Goal: Transaction & Acquisition: Subscribe to service/newsletter

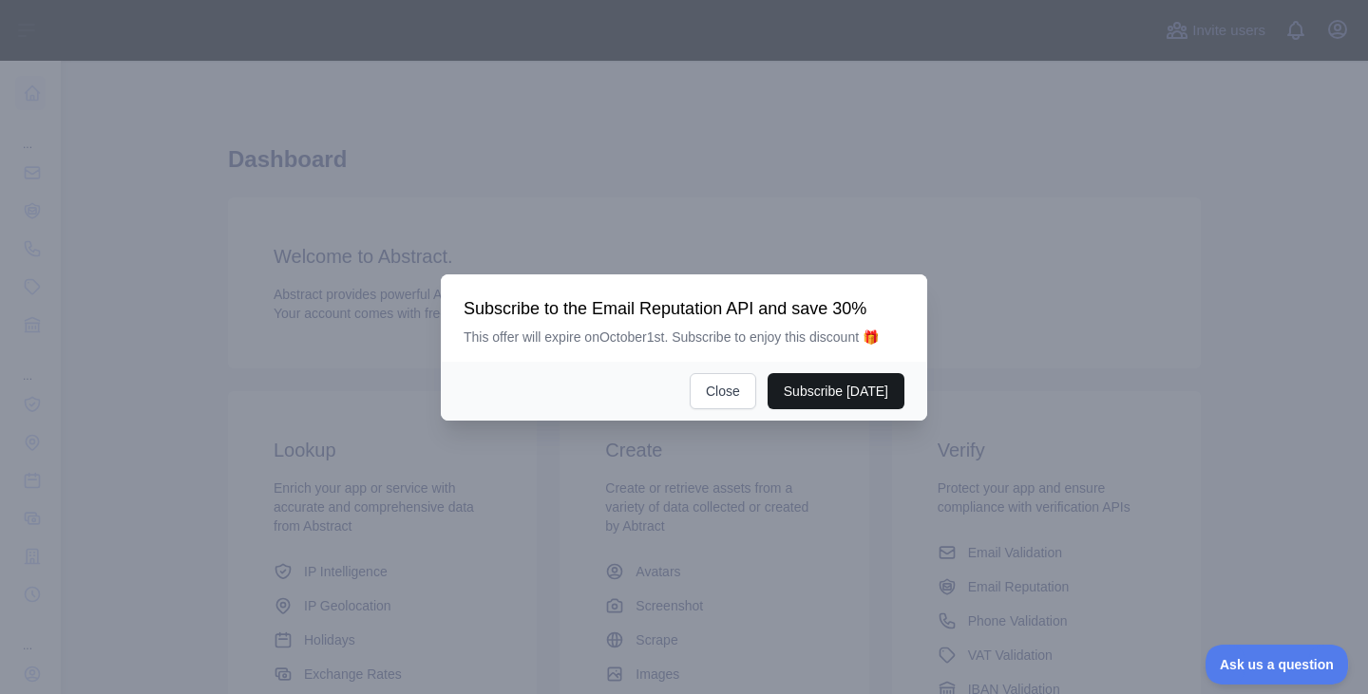
click at [819, 395] on button "Subscribe [DATE]" at bounding box center [835, 391] width 137 height 36
click at [811, 395] on button "Subscribe [DATE]" at bounding box center [835, 391] width 137 height 36
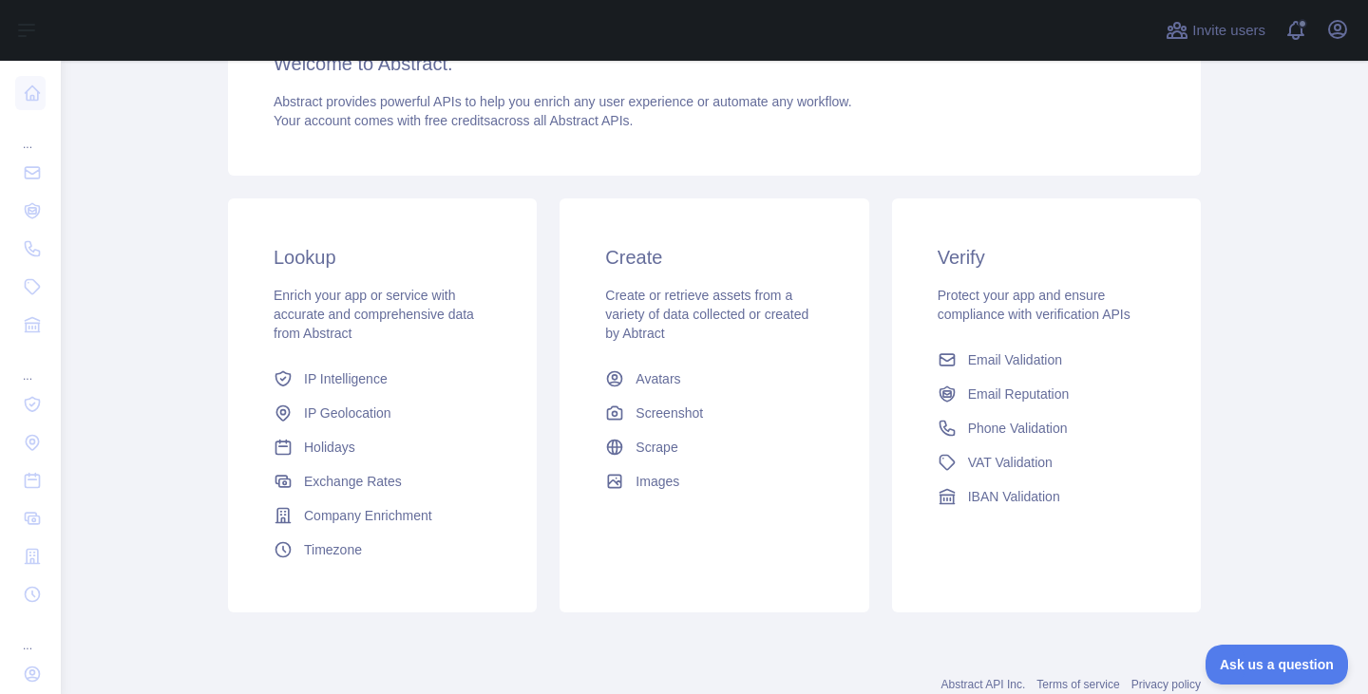
scroll to position [281, 0]
click at [975, 425] on span "Phone Validation" at bounding box center [1018, 427] width 100 height 19
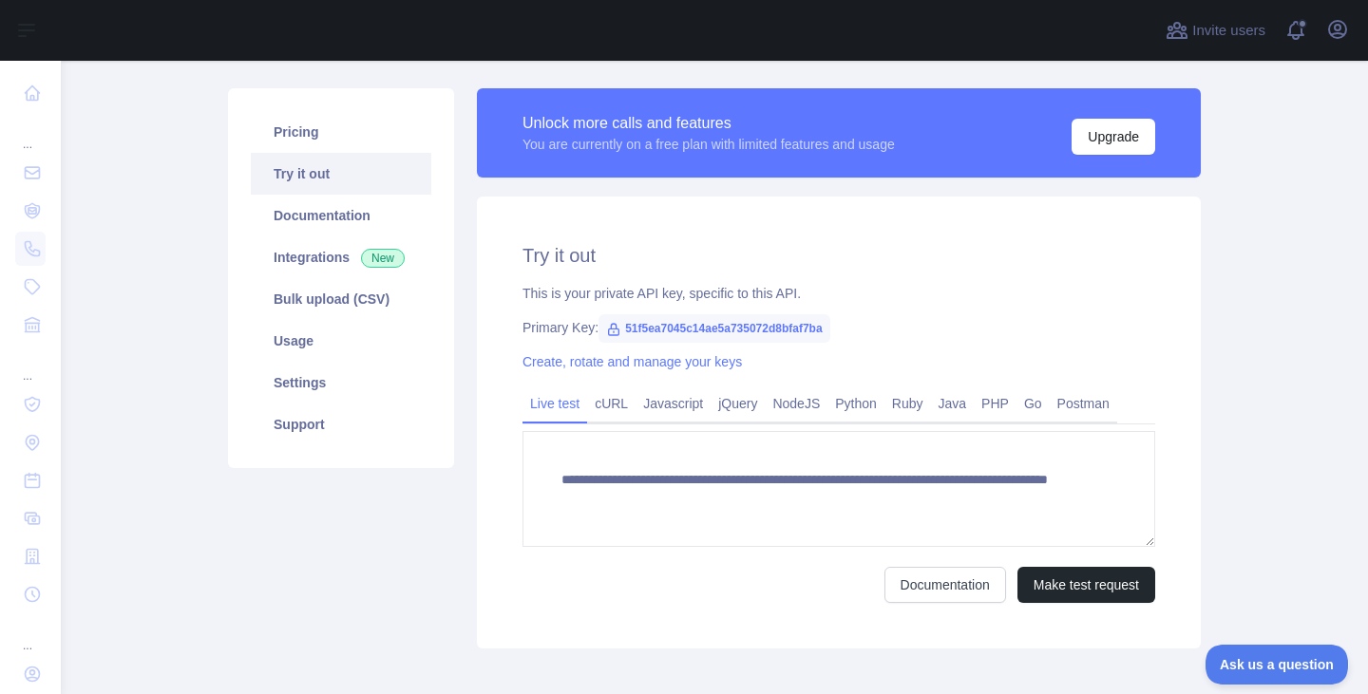
scroll to position [201, 0]
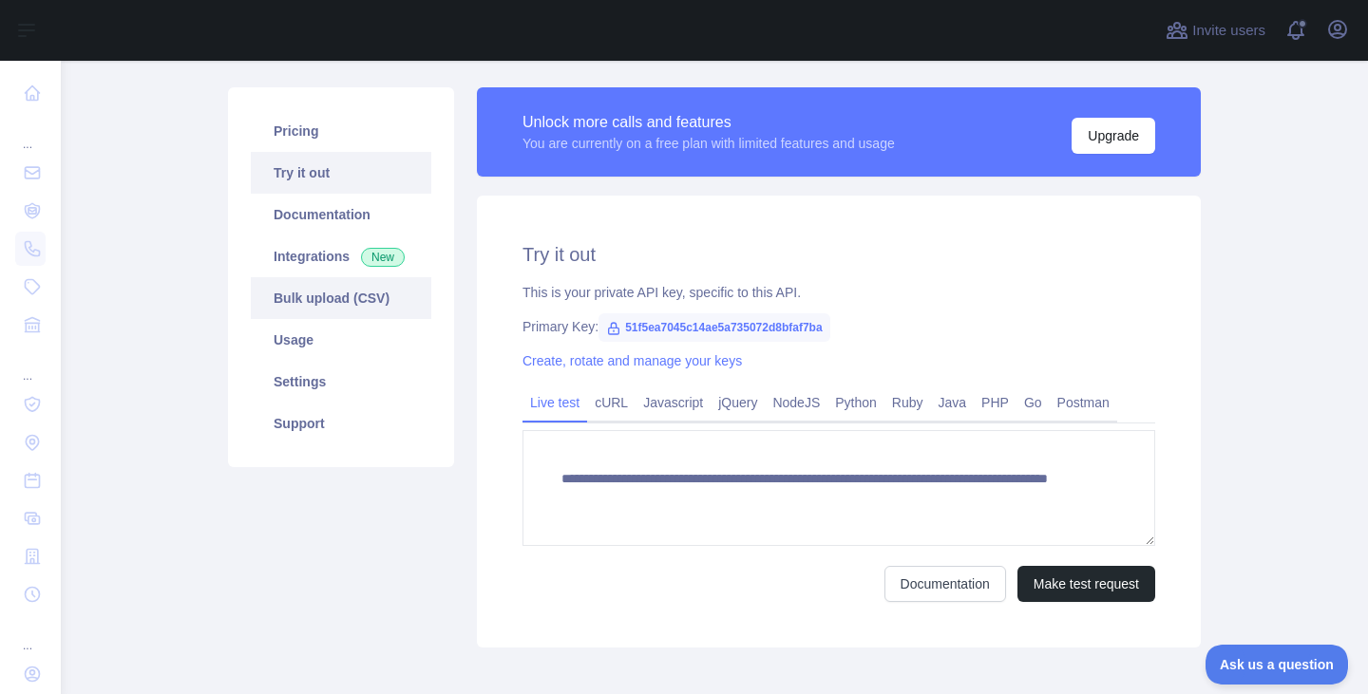
click at [324, 296] on link "Bulk upload (CSV)" at bounding box center [341, 298] width 180 height 42
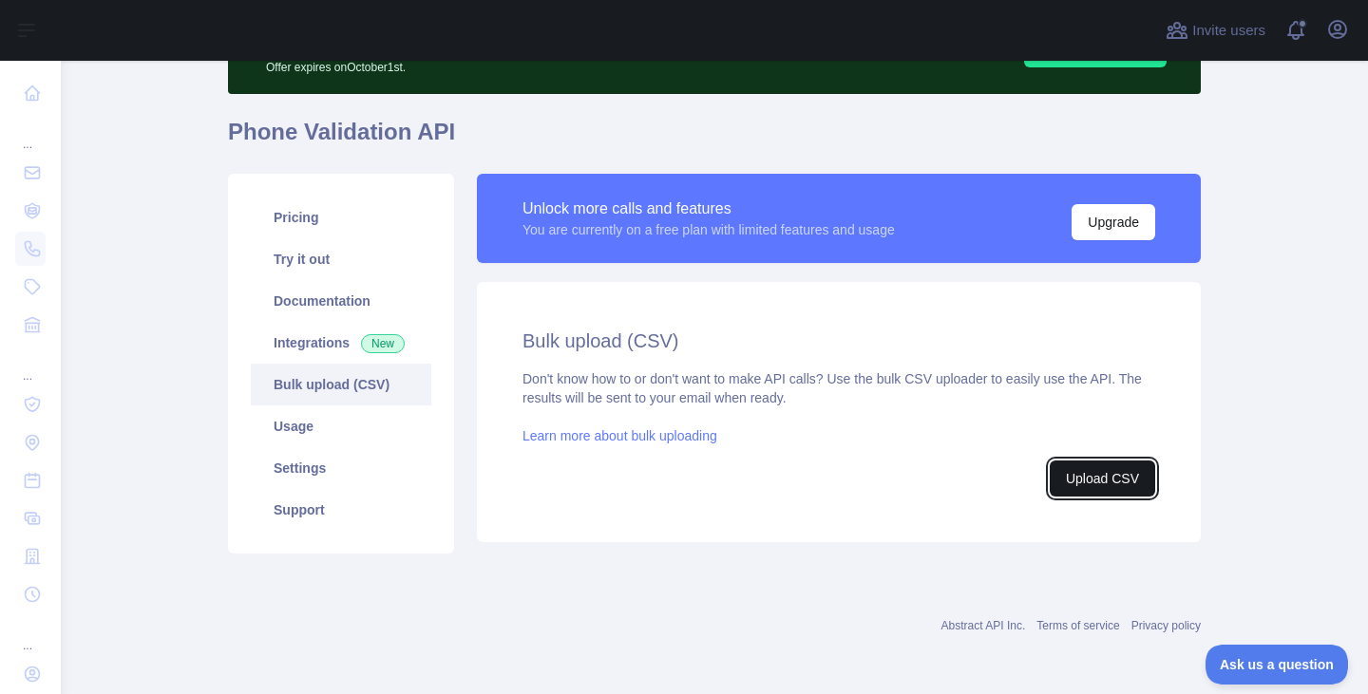
click at [1081, 472] on button "Upload CSV" at bounding box center [1102, 479] width 105 height 36
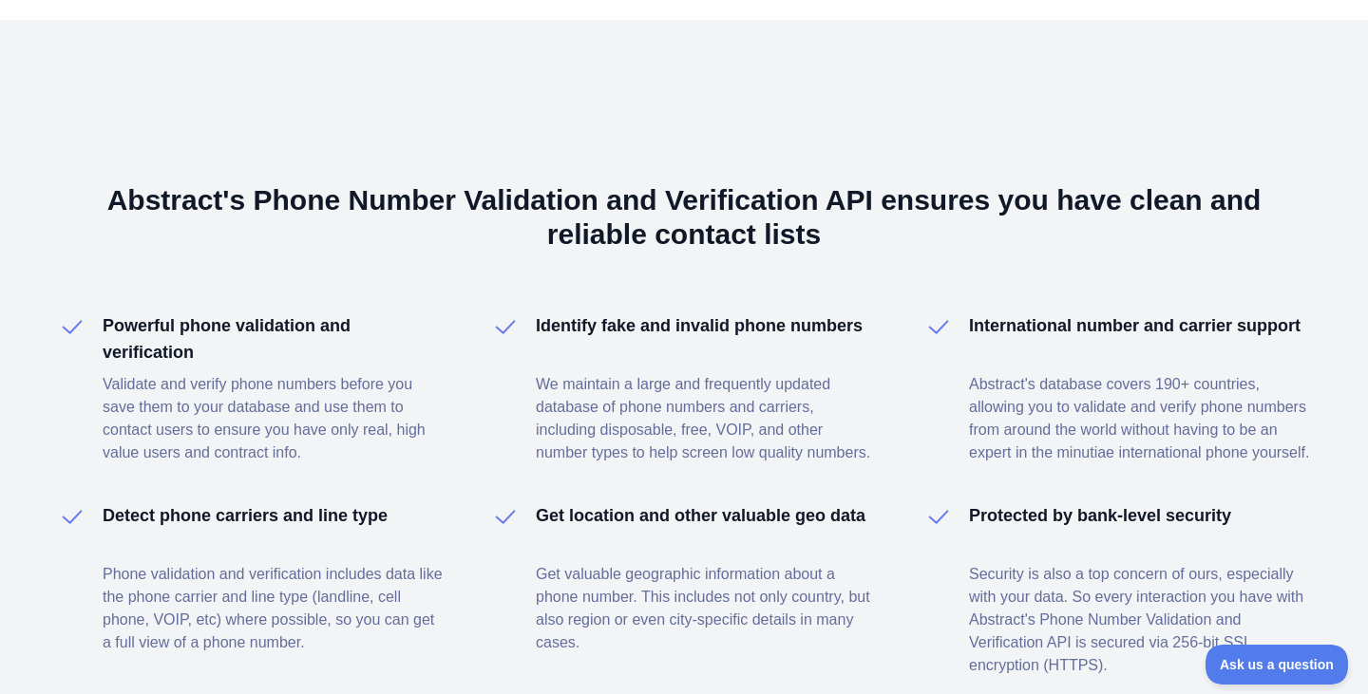
scroll to position [1156, 0]
